Goal: Task Accomplishment & Management: Use online tool/utility

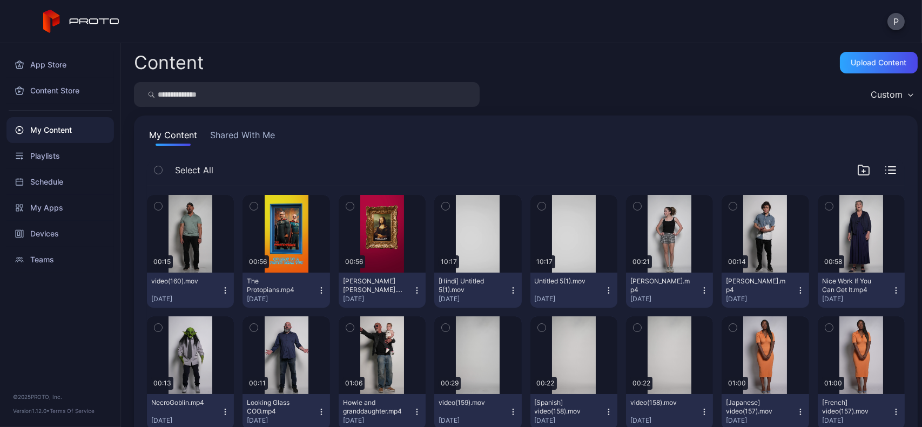
scroll to position [81, 0]
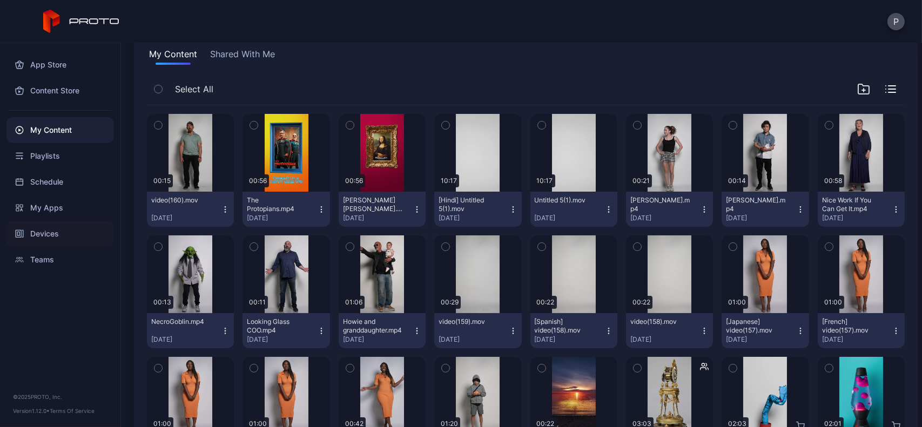
click at [89, 221] on div "Devices" at bounding box center [59, 234] width 107 height 26
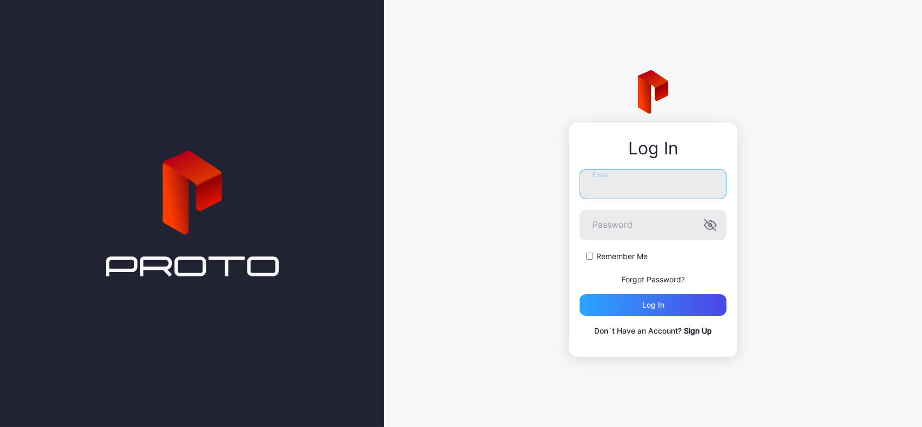
type input "**********"
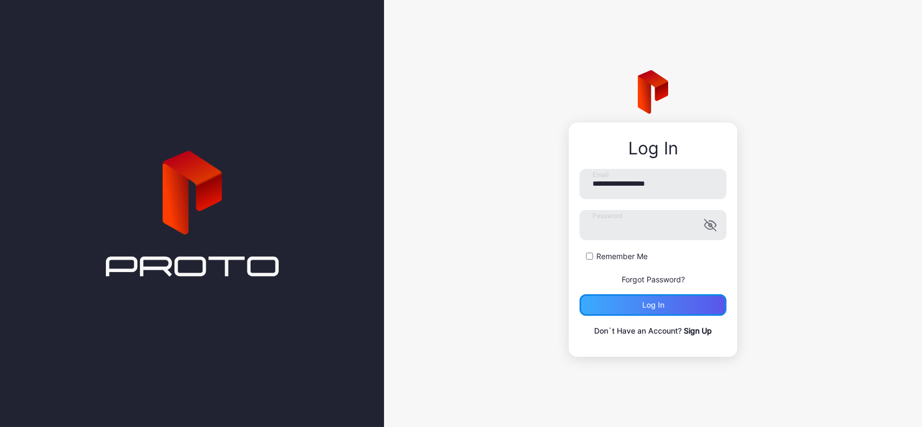
click at [625, 300] on div "Log in" at bounding box center [652, 305] width 147 height 22
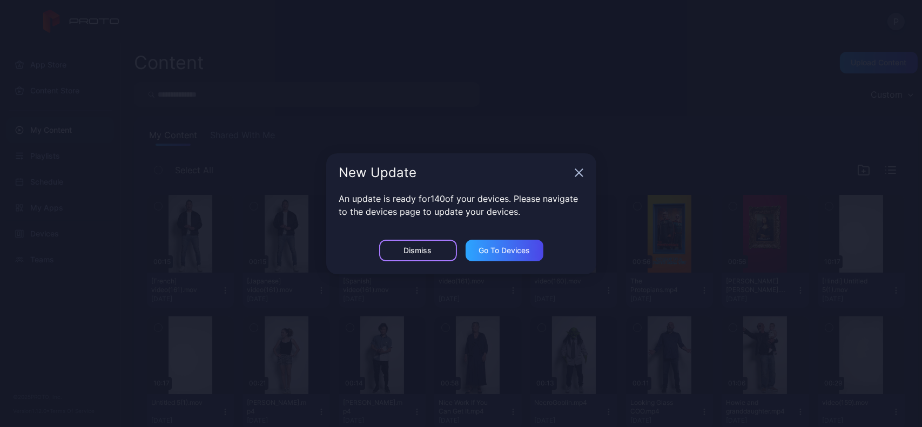
click at [435, 247] on div "Dismiss" at bounding box center [418, 251] width 78 height 22
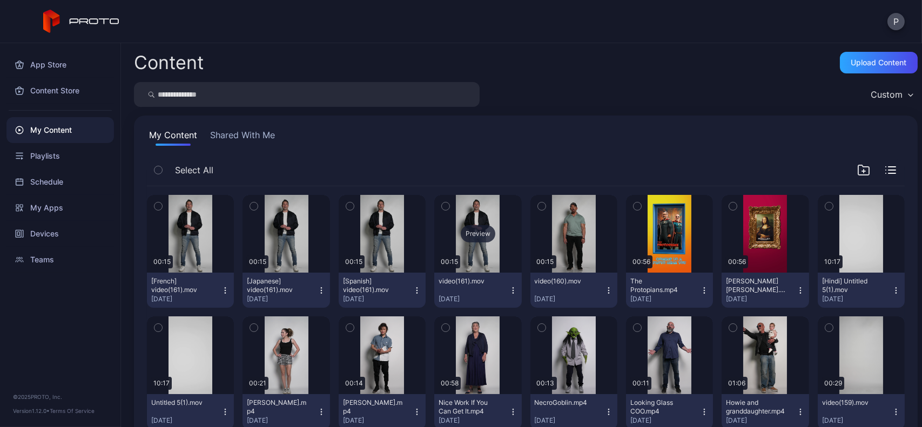
click at [491, 218] on div "Preview" at bounding box center [477, 234] width 87 height 78
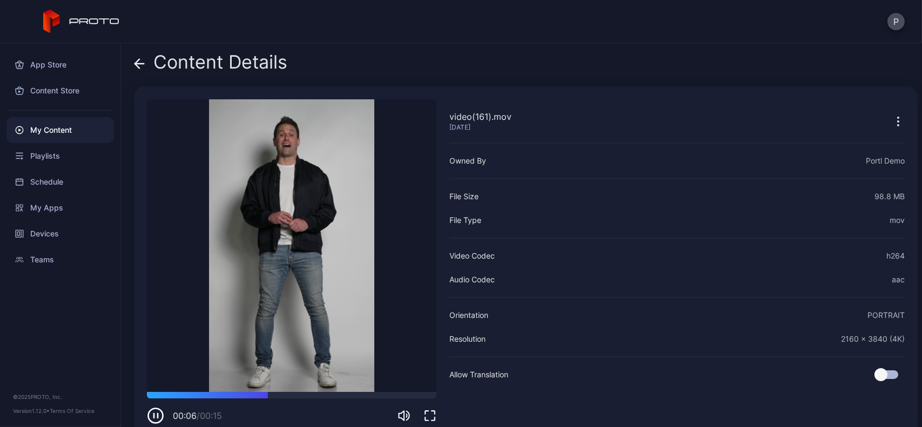
click at [135, 58] on icon at bounding box center [139, 63] width 11 height 11
